Goal: Task Accomplishment & Management: Use online tool/utility

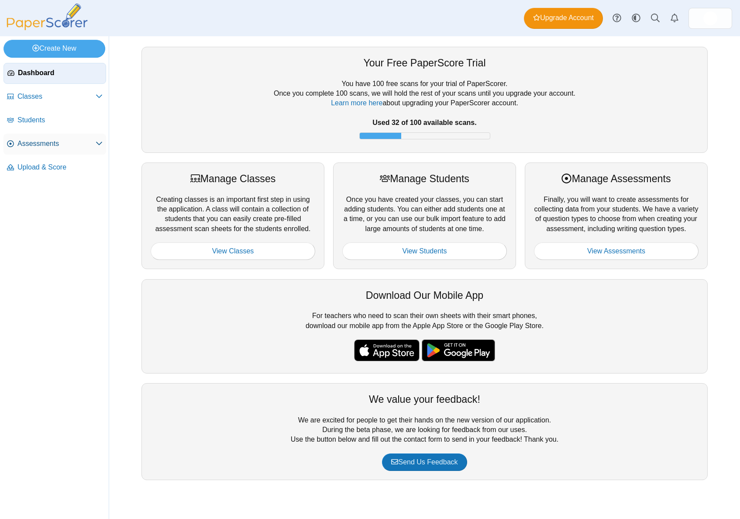
click at [45, 149] on link "Assessments" at bounding box center [54, 144] width 103 height 21
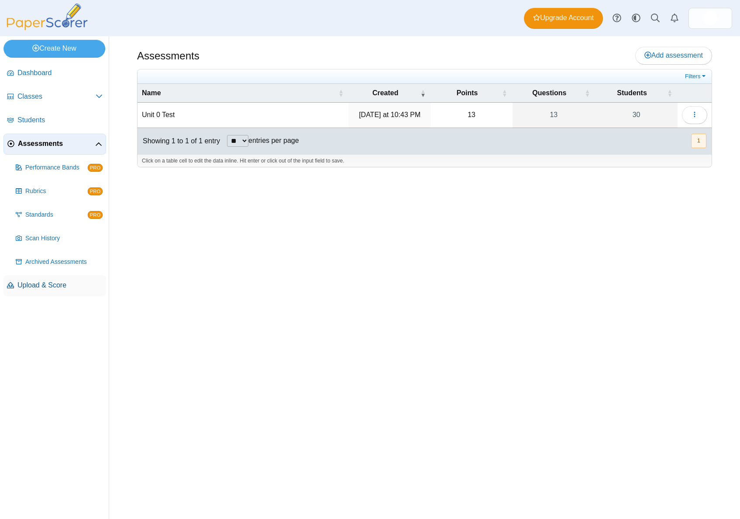
click at [56, 285] on span "Upload & Score" at bounding box center [59, 285] width 85 height 10
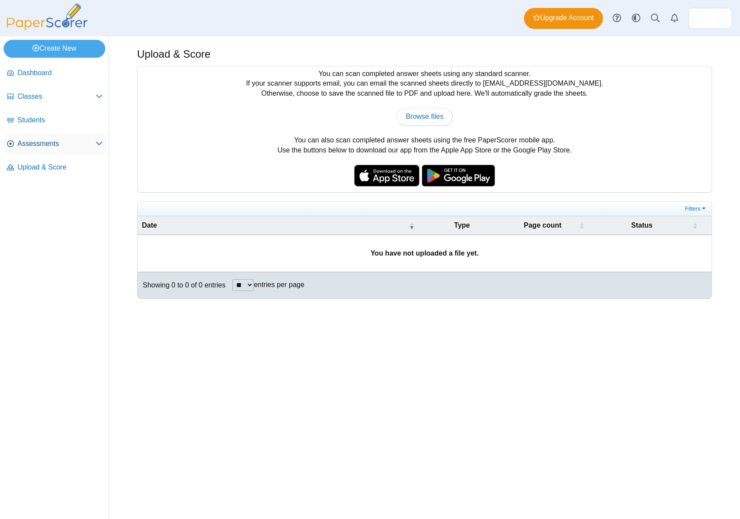
click at [49, 144] on span "Assessments" at bounding box center [56, 144] width 78 height 10
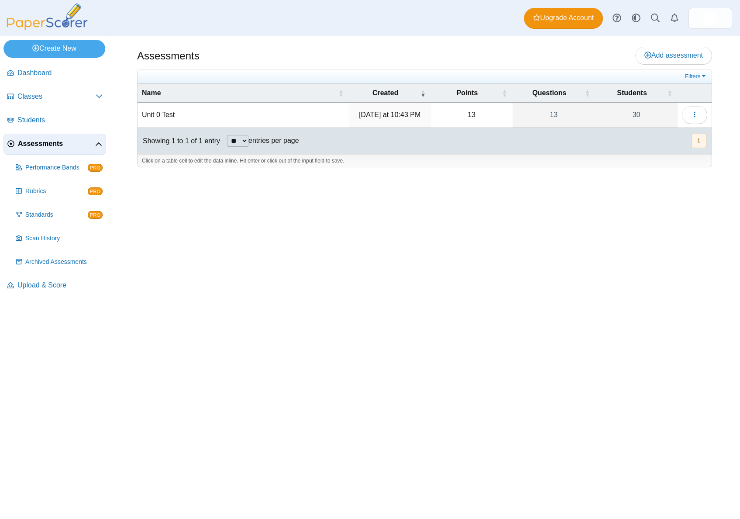
click at [157, 114] on td "Unit 0 Test" at bounding box center [243, 115] width 211 height 25
click at [704, 119] on button "button" at bounding box center [694, 114] width 25 height 17
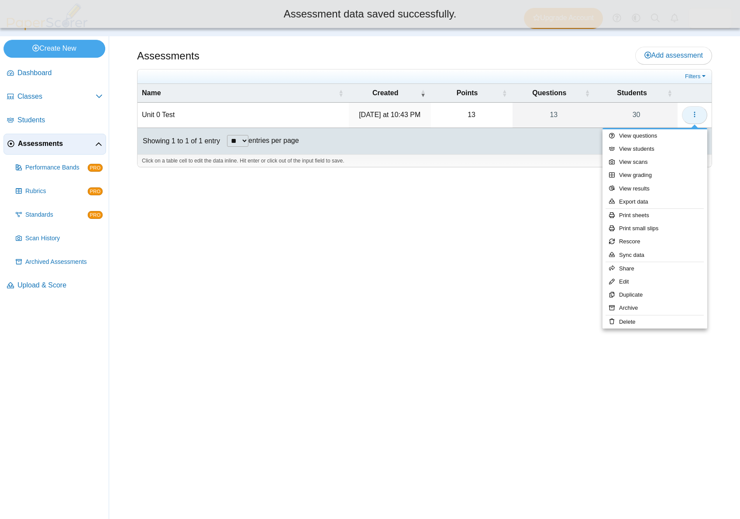
click at [699, 119] on button "button" at bounding box center [694, 114] width 25 height 17
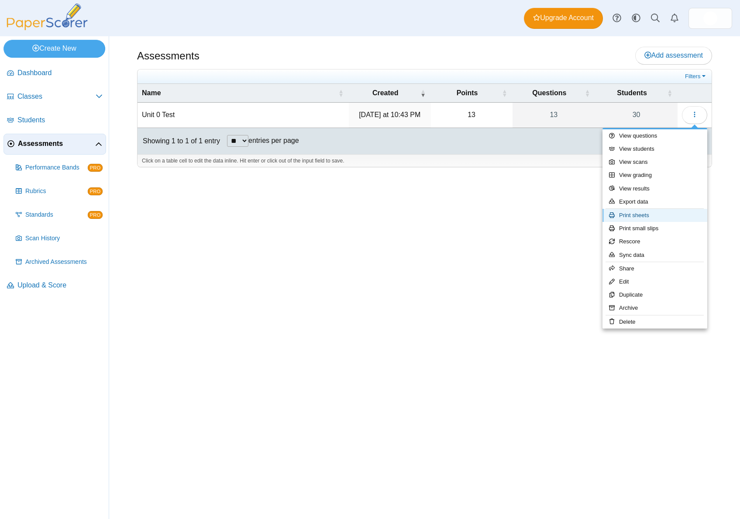
click at [657, 214] on link "Print sheets" at bounding box center [655, 215] width 105 height 13
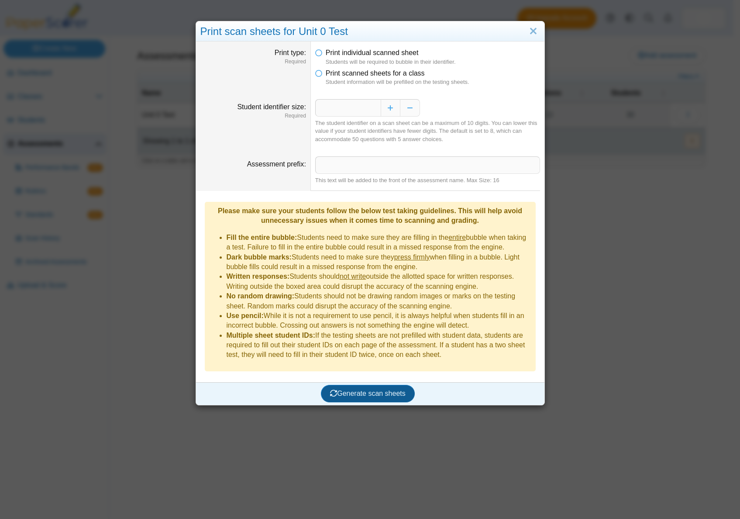
click at [387, 394] on span "Generate scan sheets" at bounding box center [368, 393] width 76 height 7
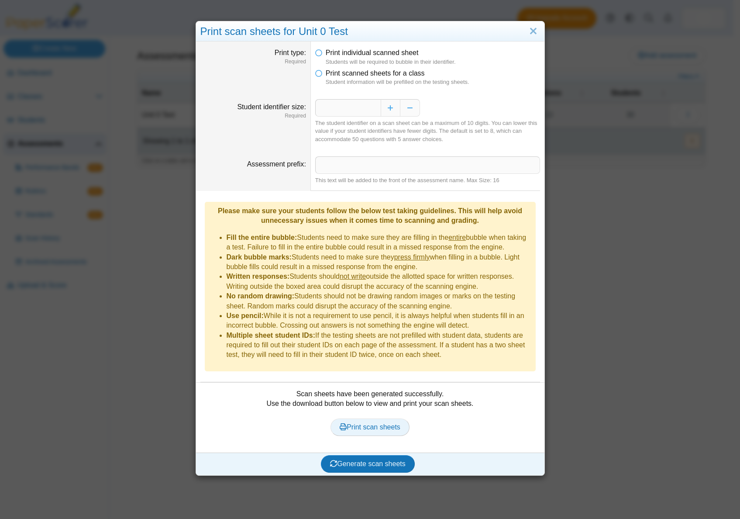
click at [387, 433] on link "Print scan sheets" at bounding box center [370, 426] width 79 height 17
